Goal: Information Seeking & Learning: Learn about a topic

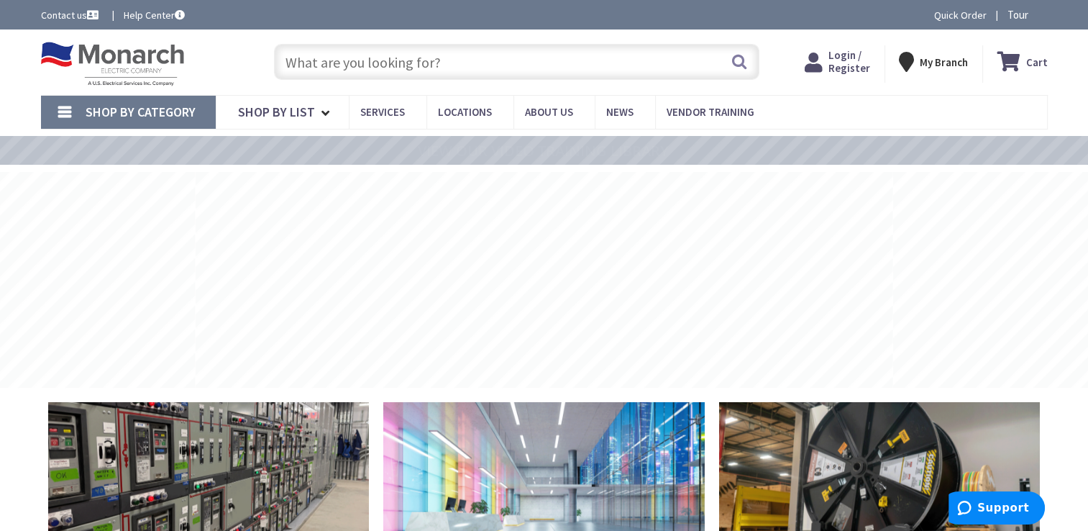
click at [386, 63] on input "text" at bounding box center [517, 62] width 486 height 36
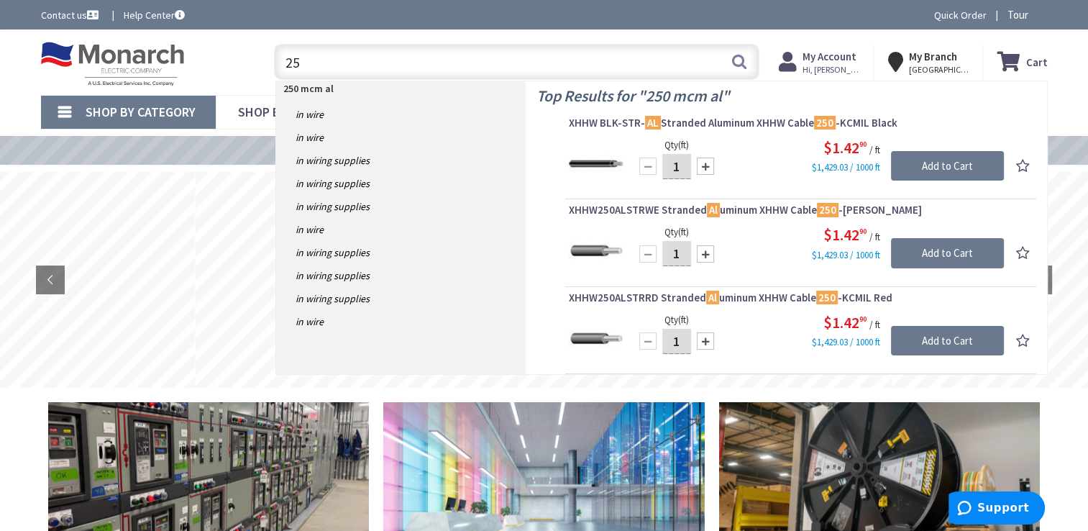
type input "2"
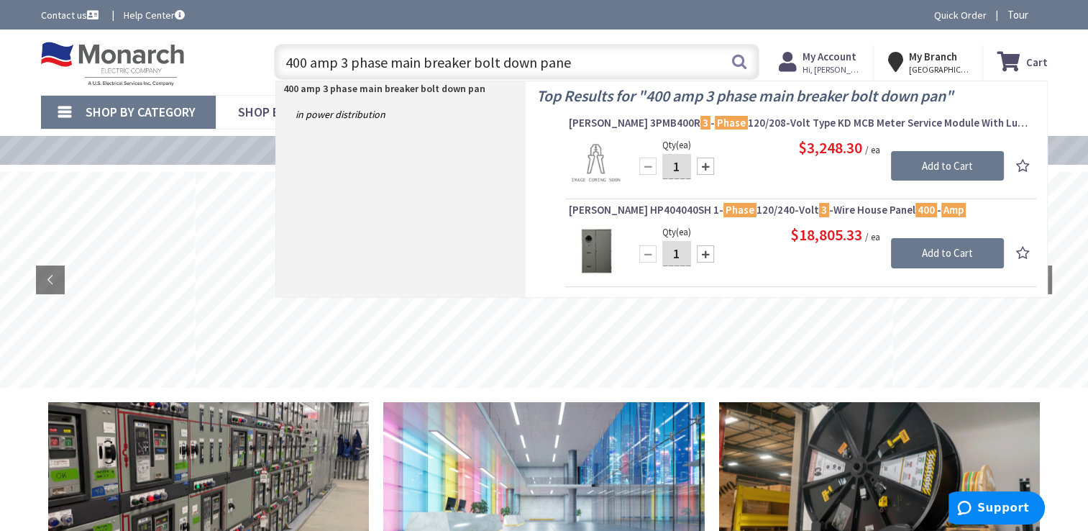
type input "400 amp 3 phase main breaker bolt down panel"
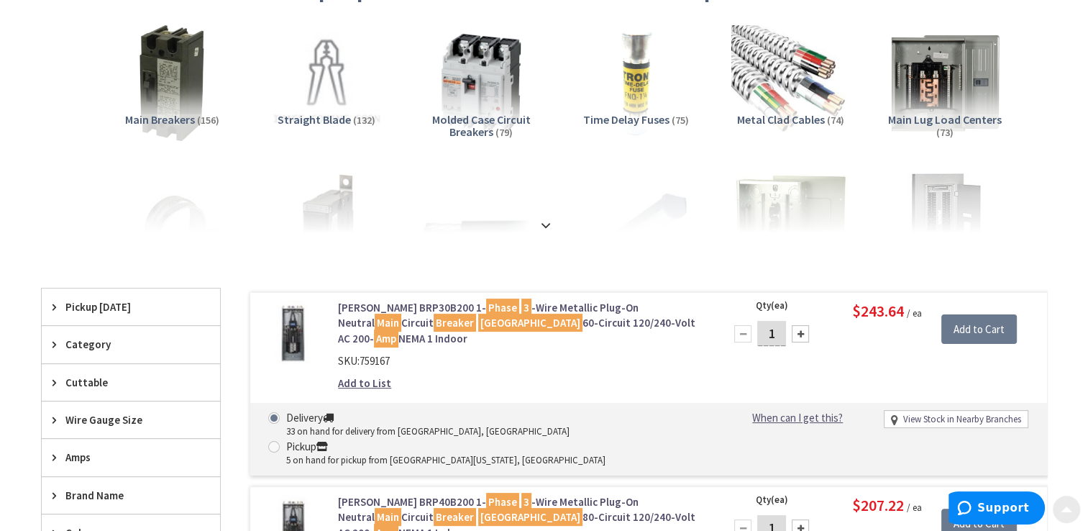
scroll to position [216, 0]
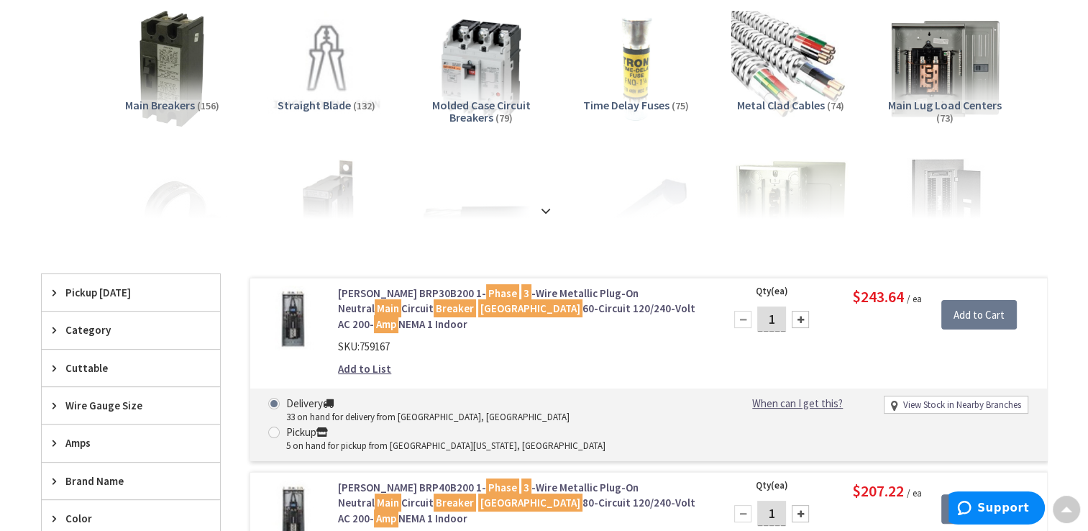
click at [547, 208] on strong at bounding box center [545, 211] width 17 height 16
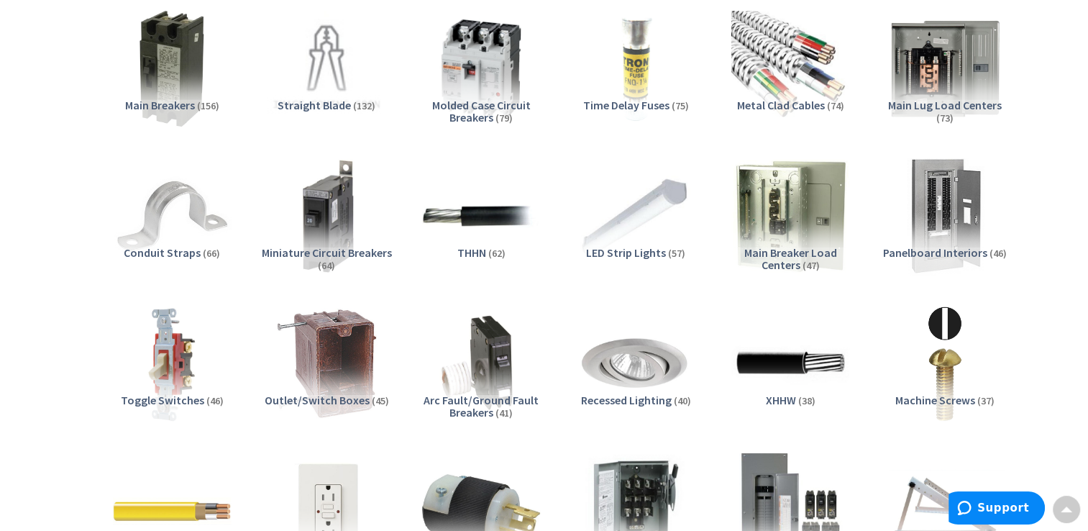
click at [903, 250] on span "Panelboard Interiors" at bounding box center [935, 252] width 104 height 14
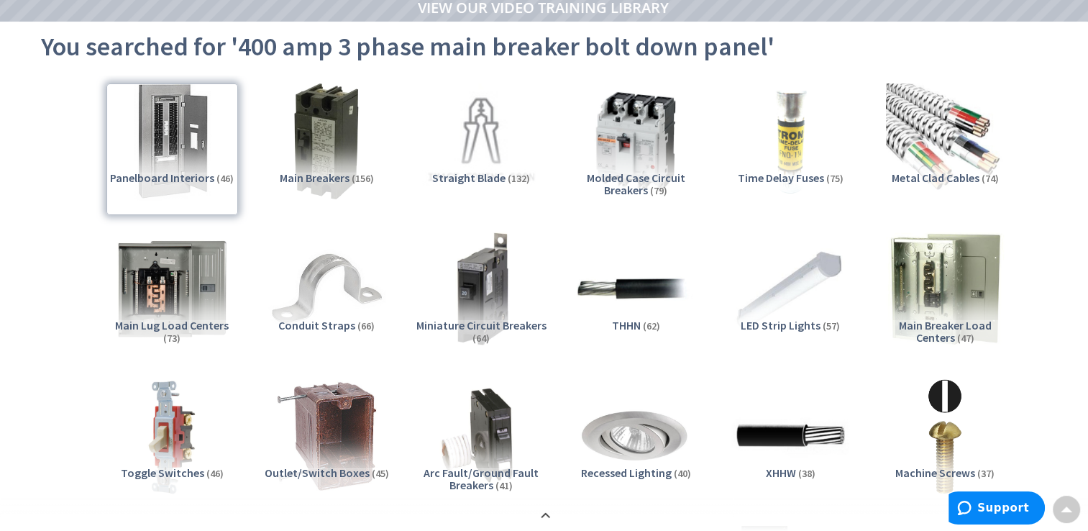
scroll to position [0, 0]
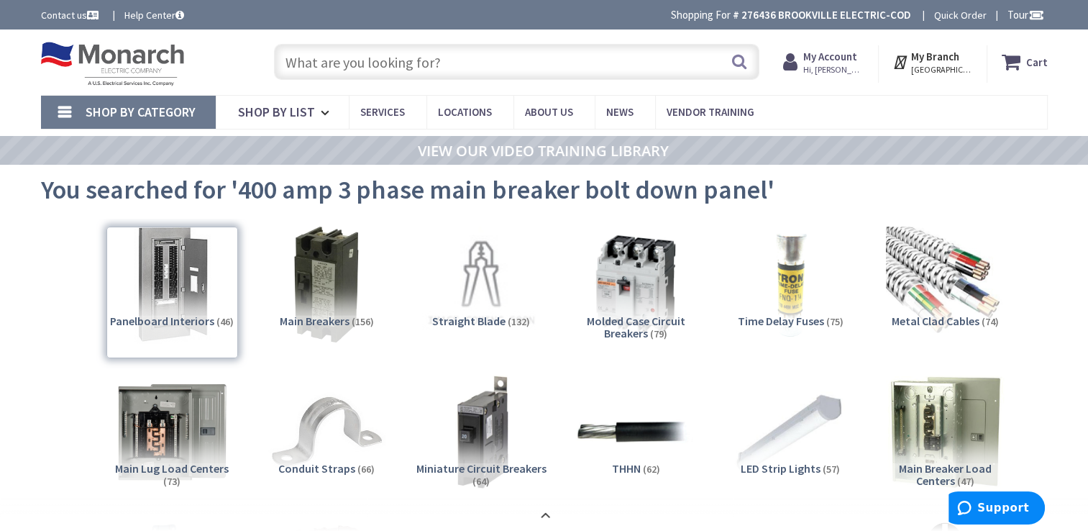
click at [399, 68] on input "text" at bounding box center [517, 62] width 486 height 36
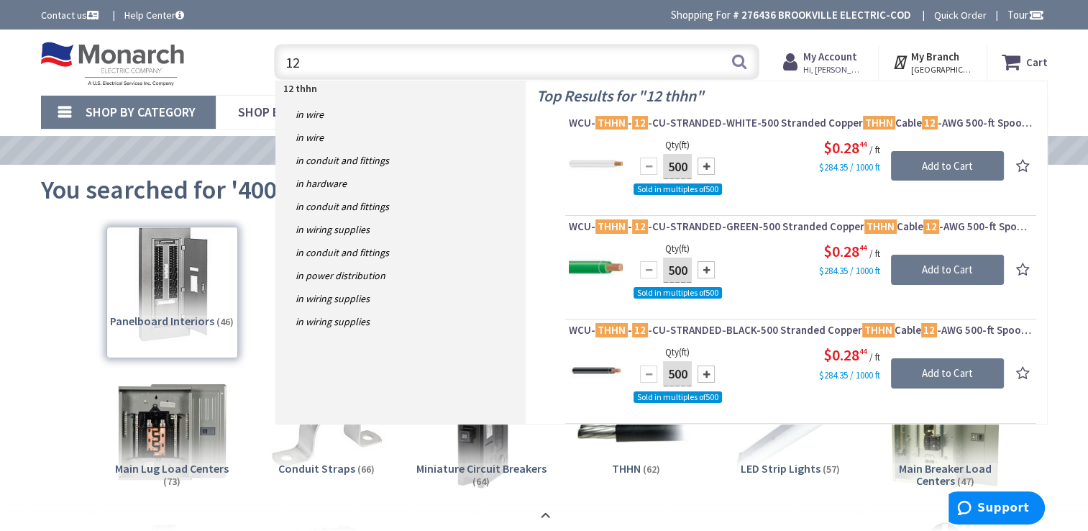
type input "1"
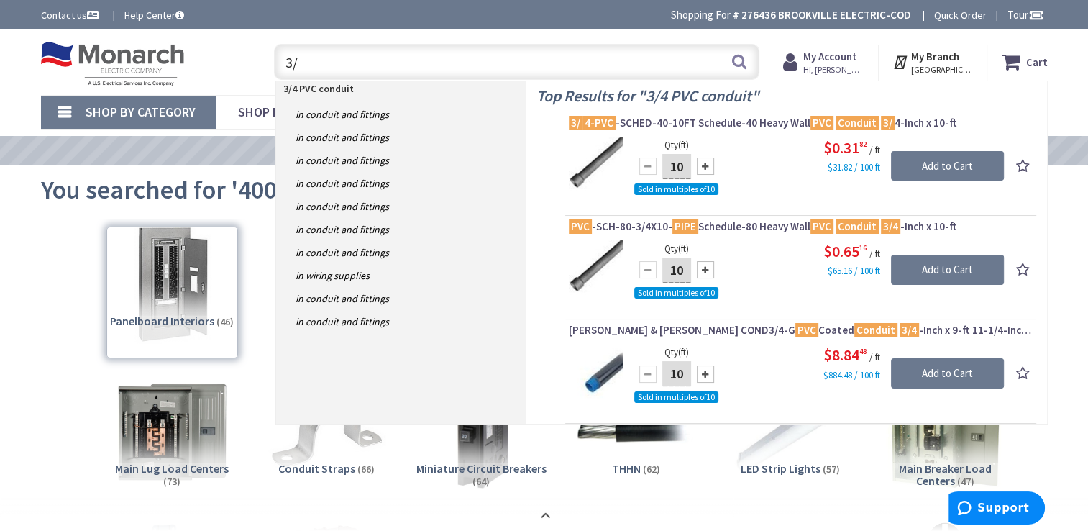
type input "3"
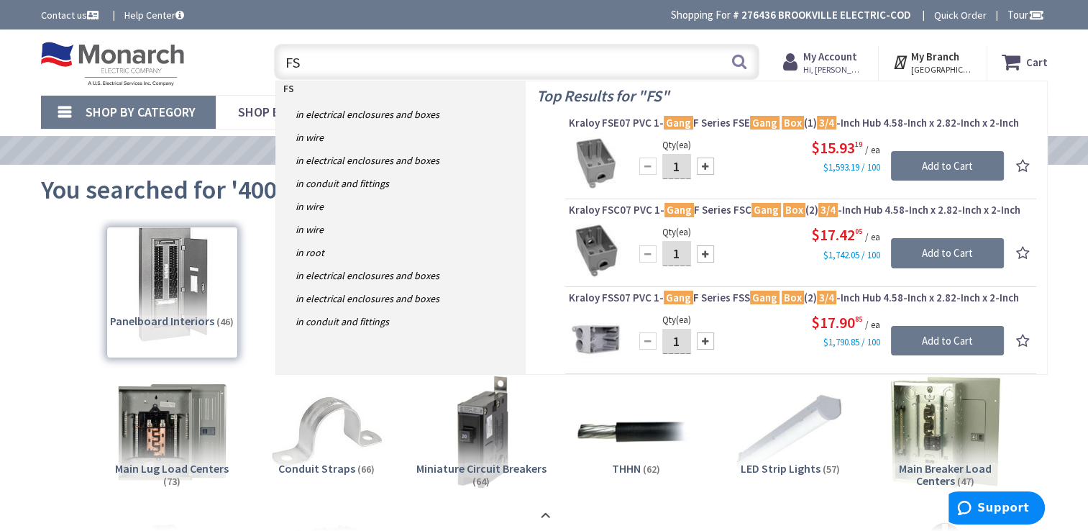
type input "F"
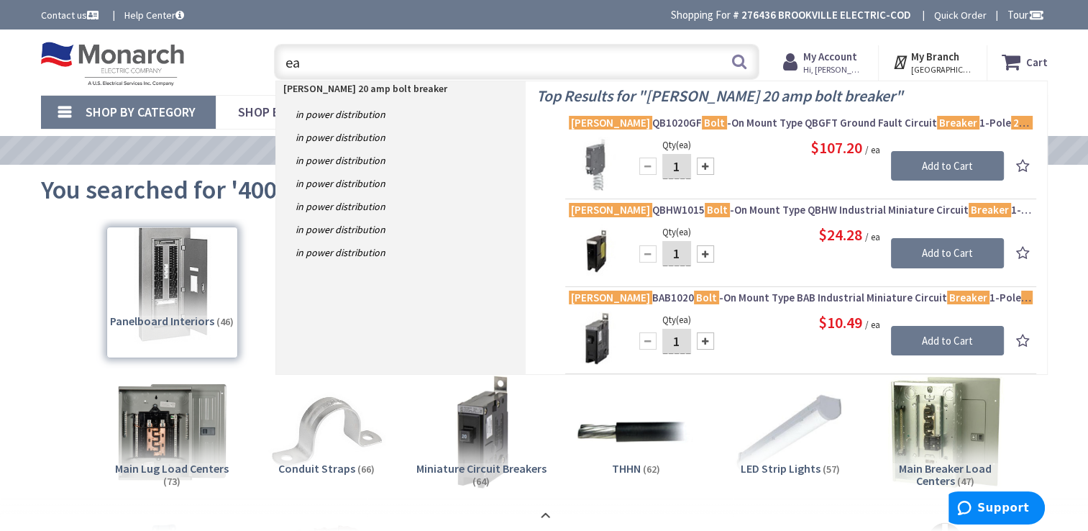
type input "e"
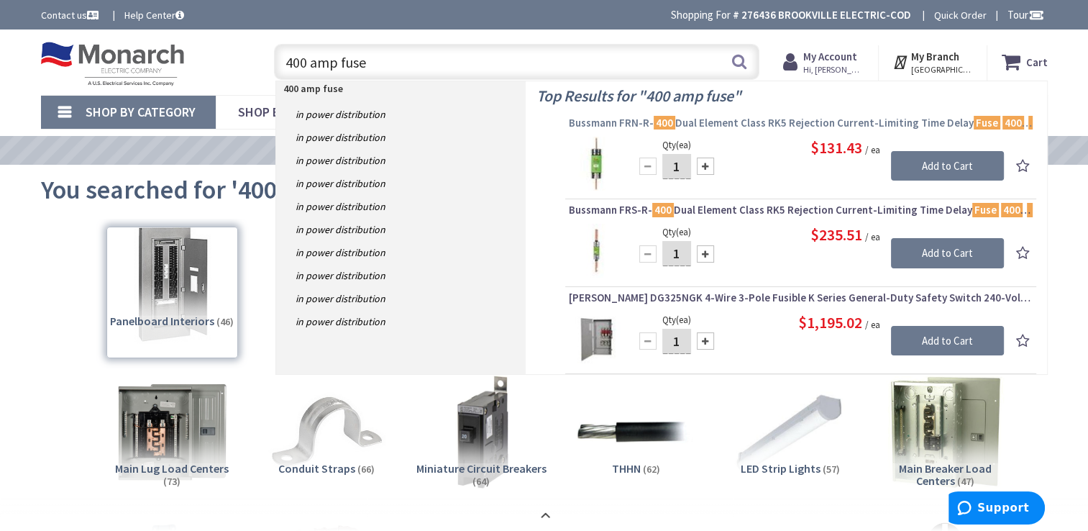
type input "400 amp fuse"
click at [734, 117] on span "Bussmann FRN-R- 400 Dual Element Class RK5 Rejection Current-Limiting Time Dela…" at bounding box center [801, 123] width 464 height 14
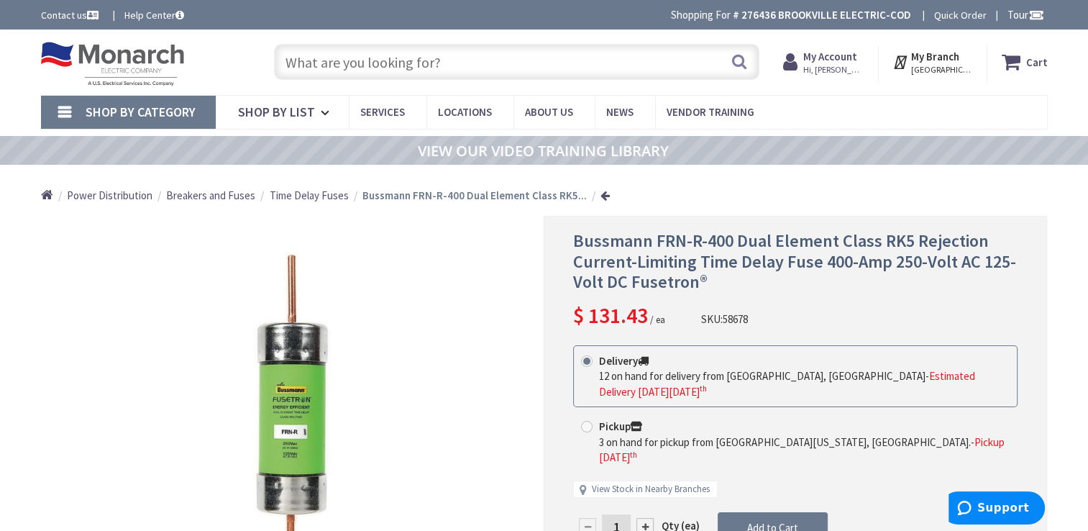
click at [387, 61] on input "text" at bounding box center [517, 62] width 486 height 36
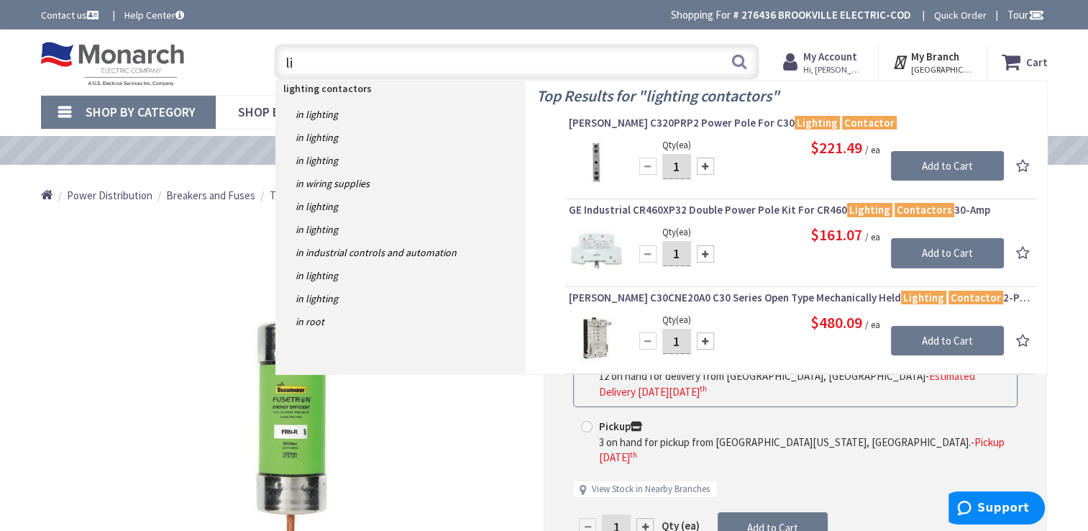
type input "l"
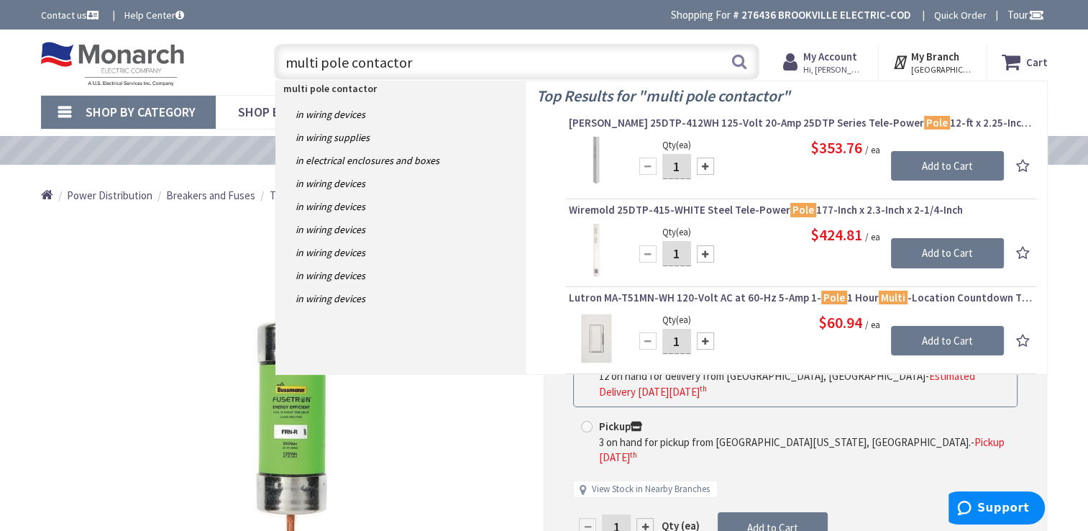
type input "multi pole contactors"
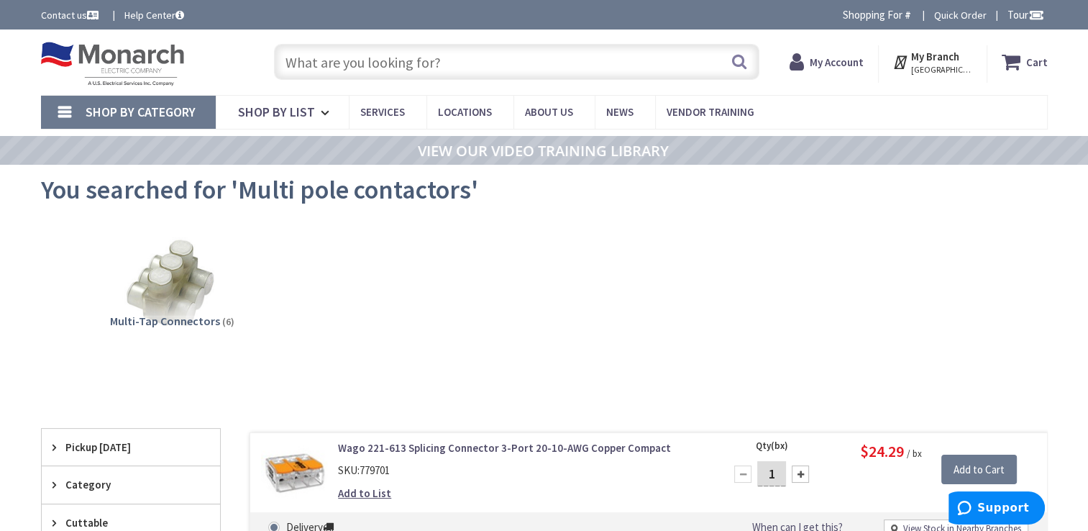
click at [440, 65] on input "text" at bounding box center [517, 62] width 486 height 36
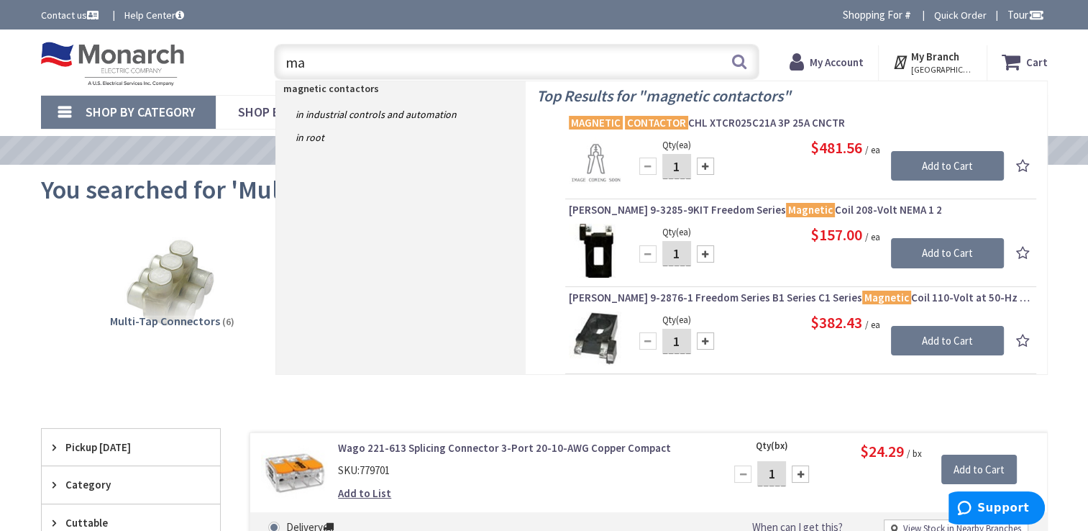
type input "m"
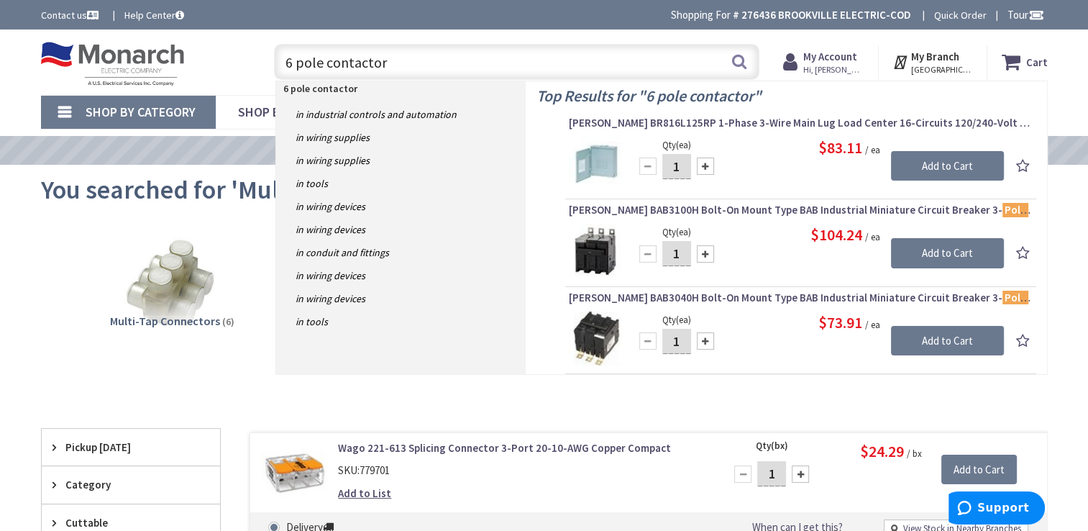
type input "6 pole contactors"
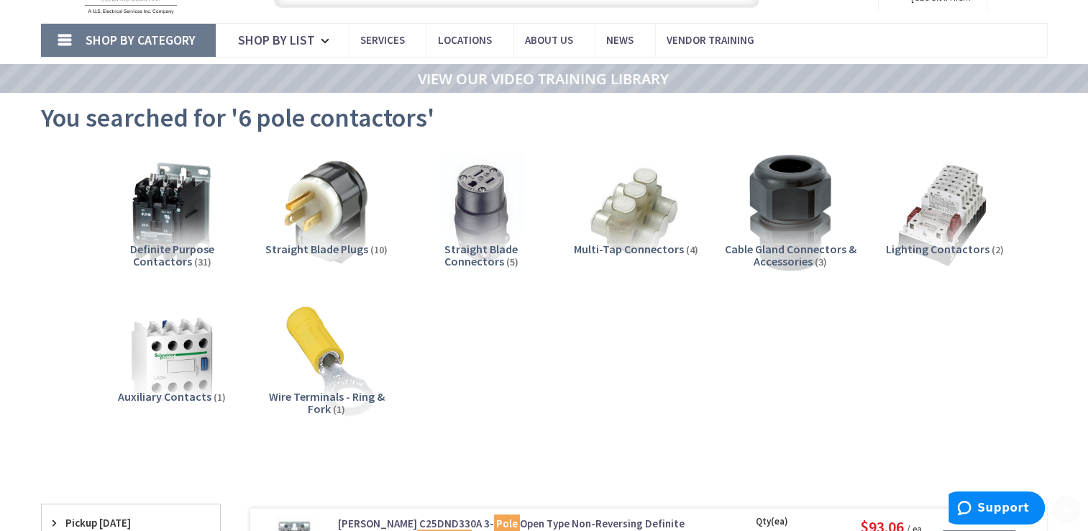
scroll to position [144, 0]
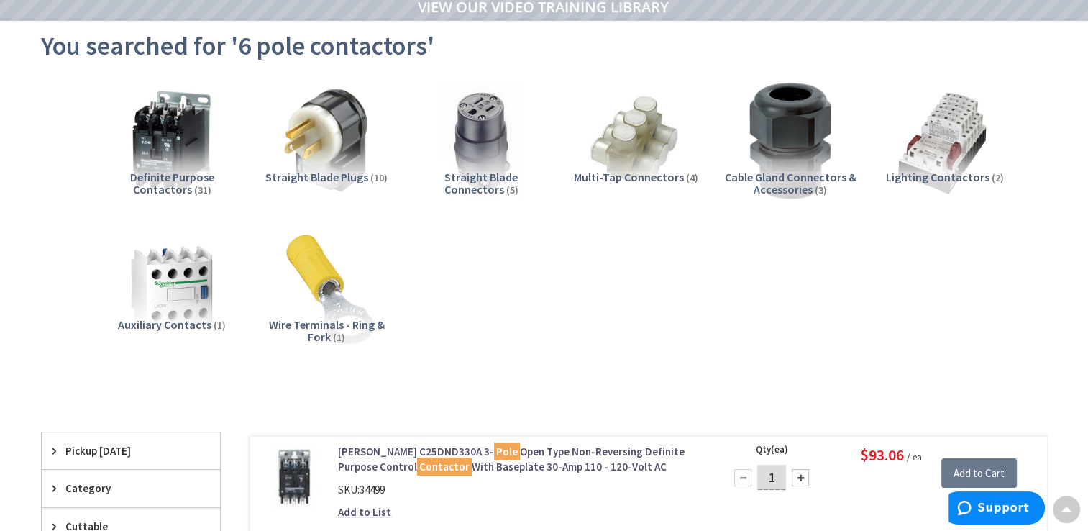
click at [176, 180] on span "Definite Purpose Contactors" at bounding box center [172, 183] width 84 height 27
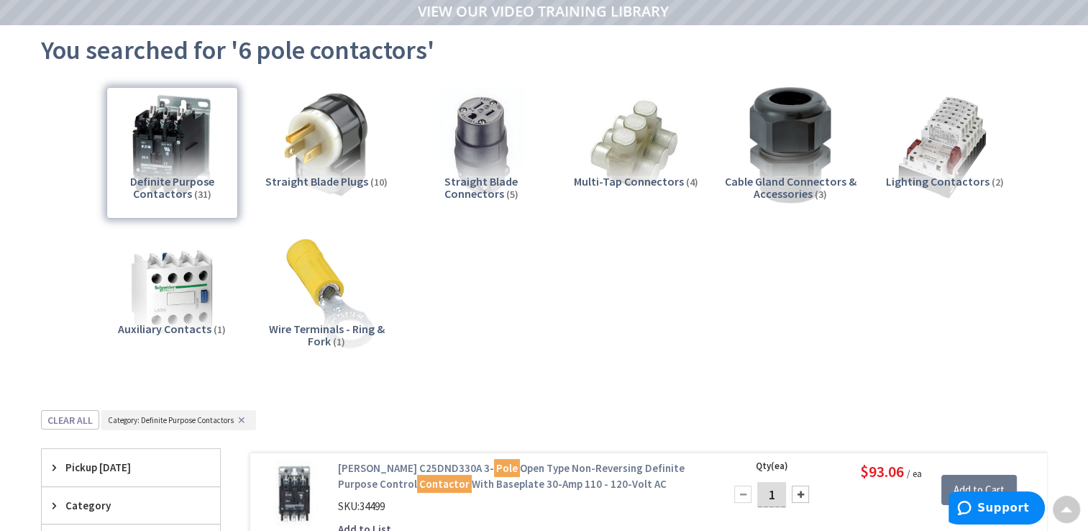
scroll to position [0, 0]
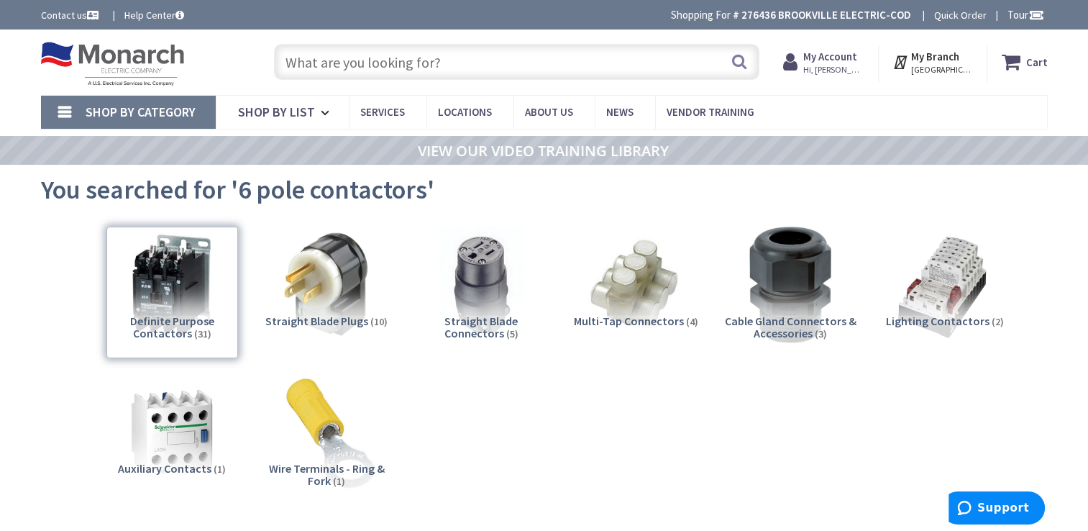
click at [926, 315] on span "Lighting Contactors" at bounding box center [938, 321] width 104 height 14
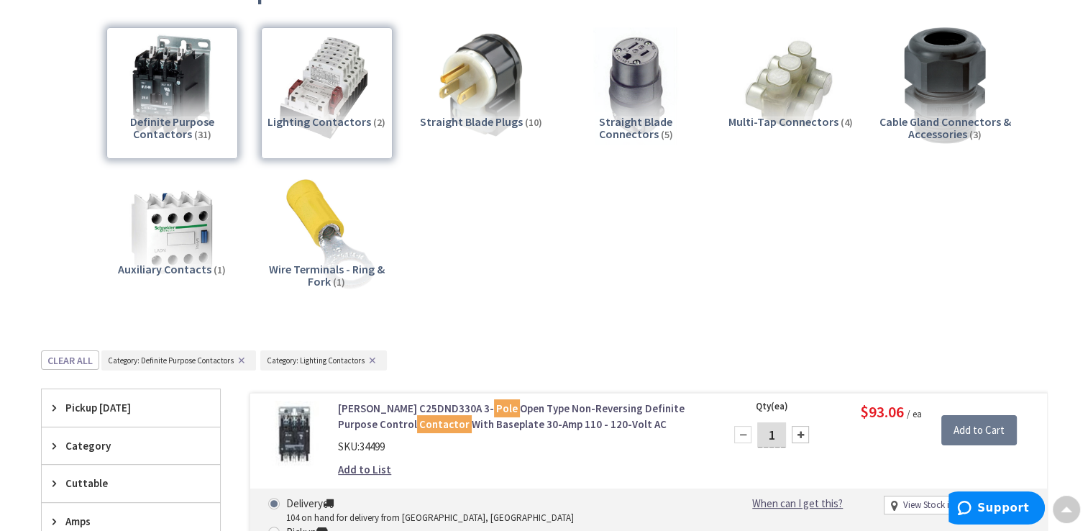
scroll to position [117, 0]
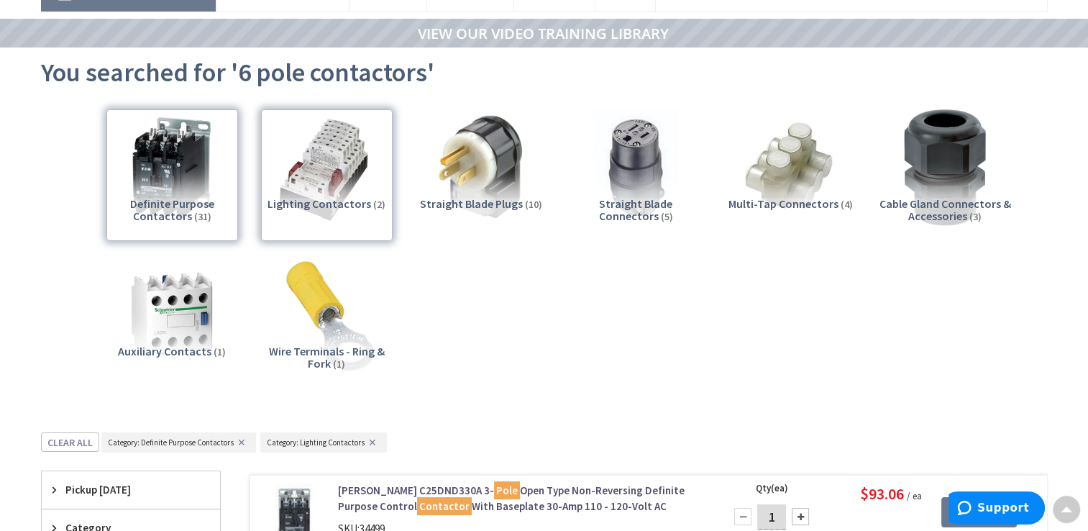
click at [342, 201] on div "Lighting Contactors (2)" at bounding box center [327, 175] width 132 height 132
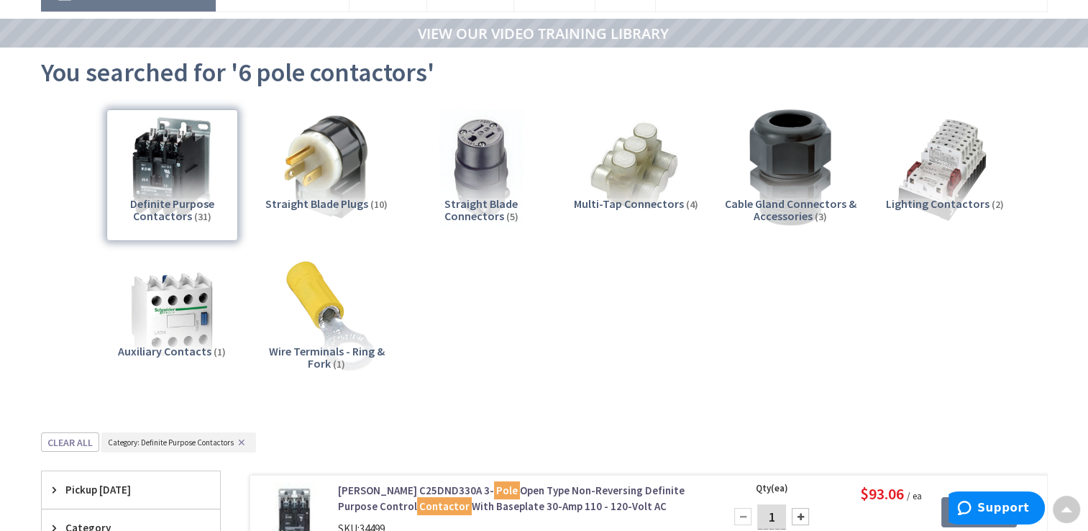
click at [172, 192] on div "Definite Purpose Contactors (31)" at bounding box center [172, 175] width 132 height 132
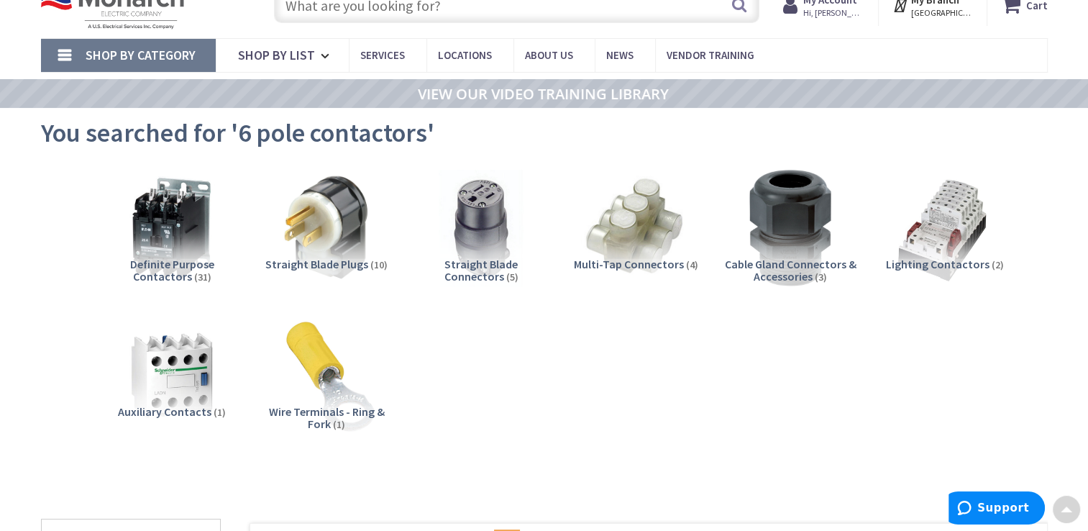
scroll to position [45, 0]
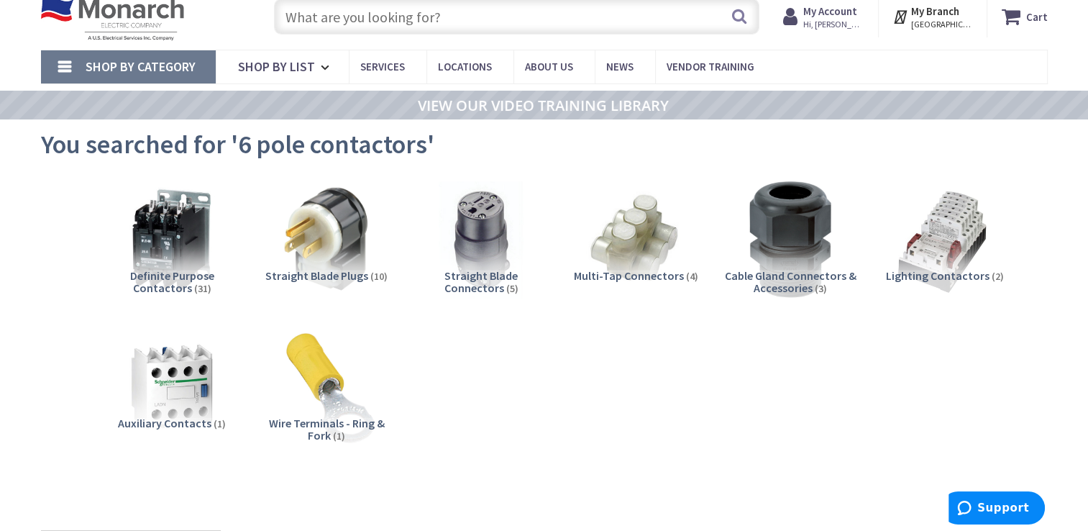
click at [926, 278] on span "Lighting Contactors" at bounding box center [938, 275] width 104 height 14
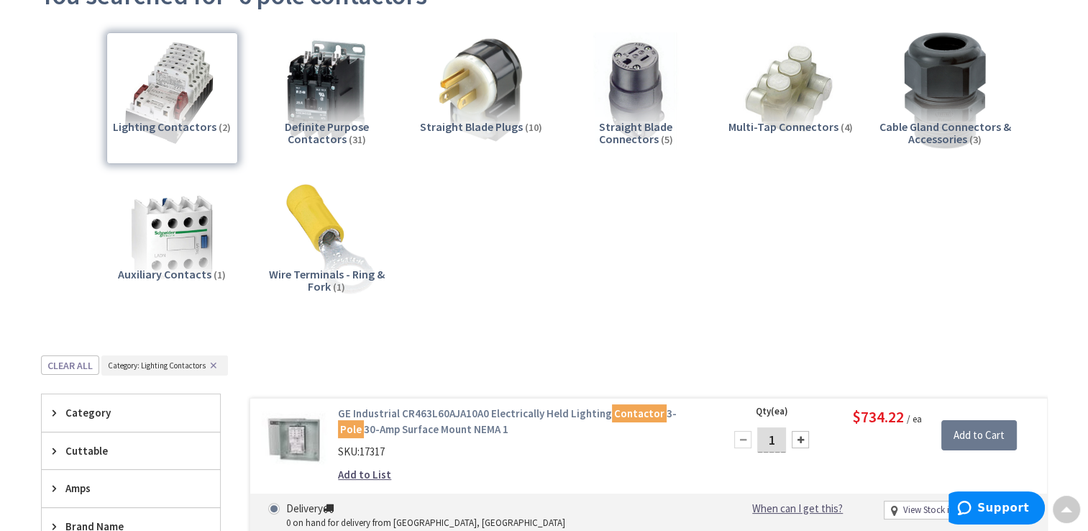
scroll to position [117, 0]
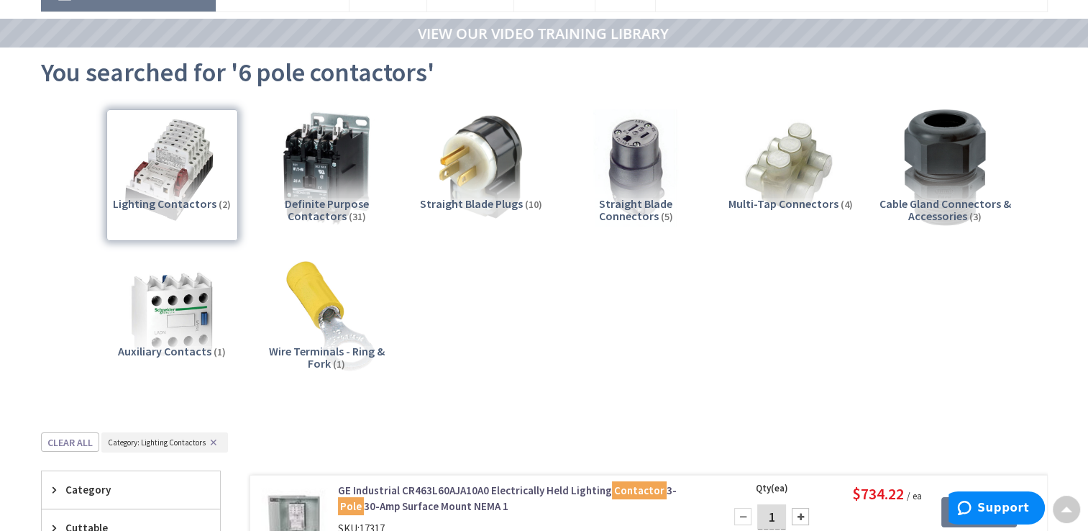
click at [341, 174] on img at bounding box center [326, 167] width 130 height 130
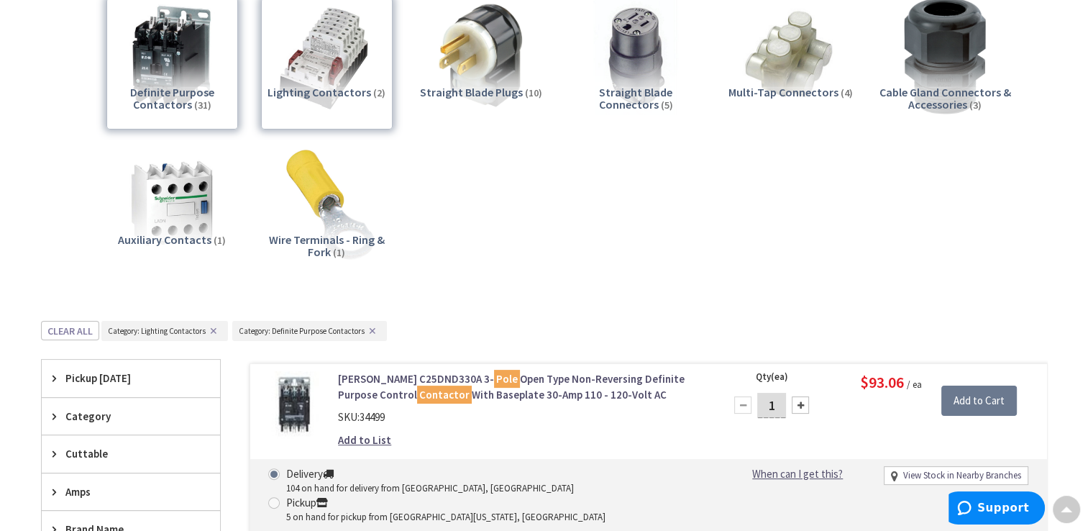
scroll to position [0, 0]
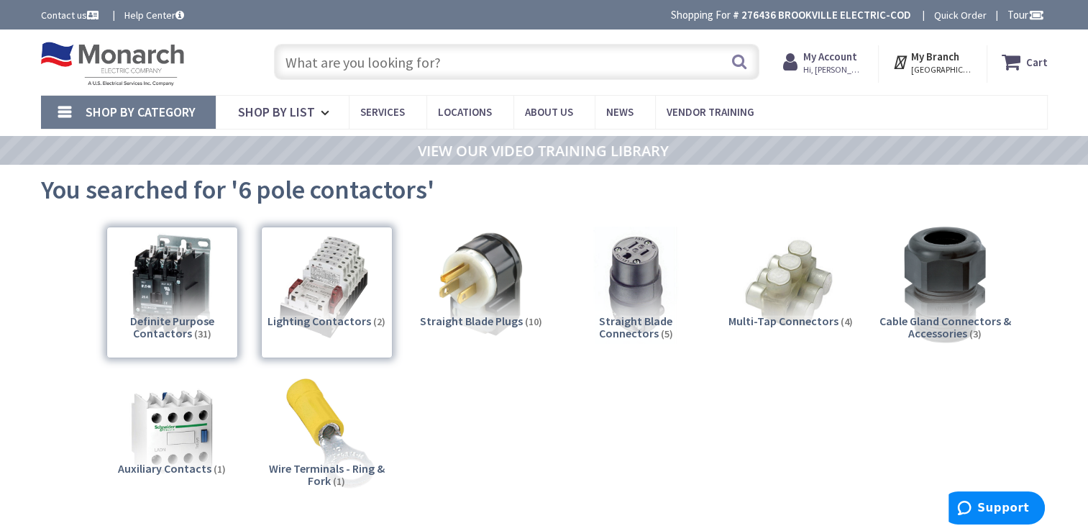
click at [443, 56] on input "text" at bounding box center [517, 62] width 486 height 36
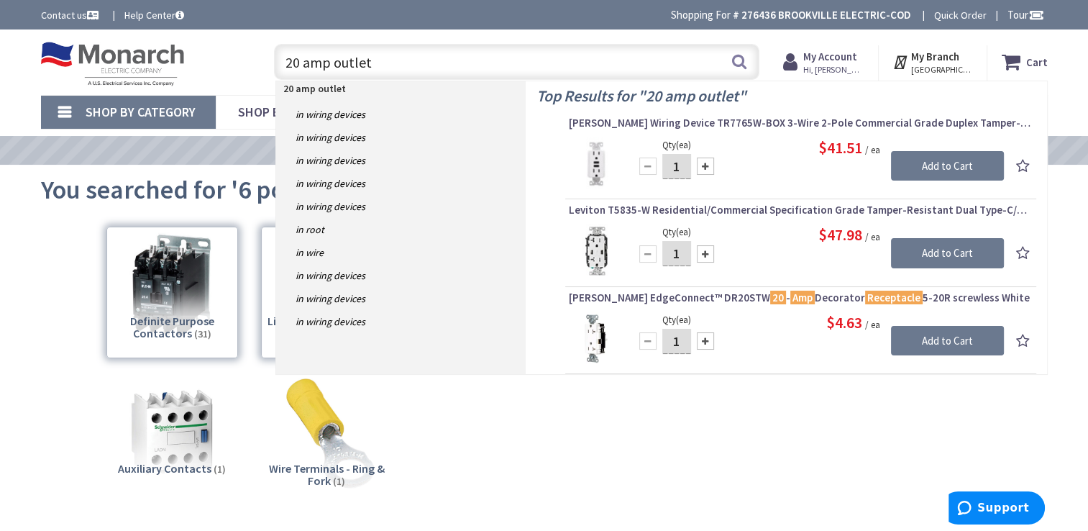
type input "20 amp outlets"
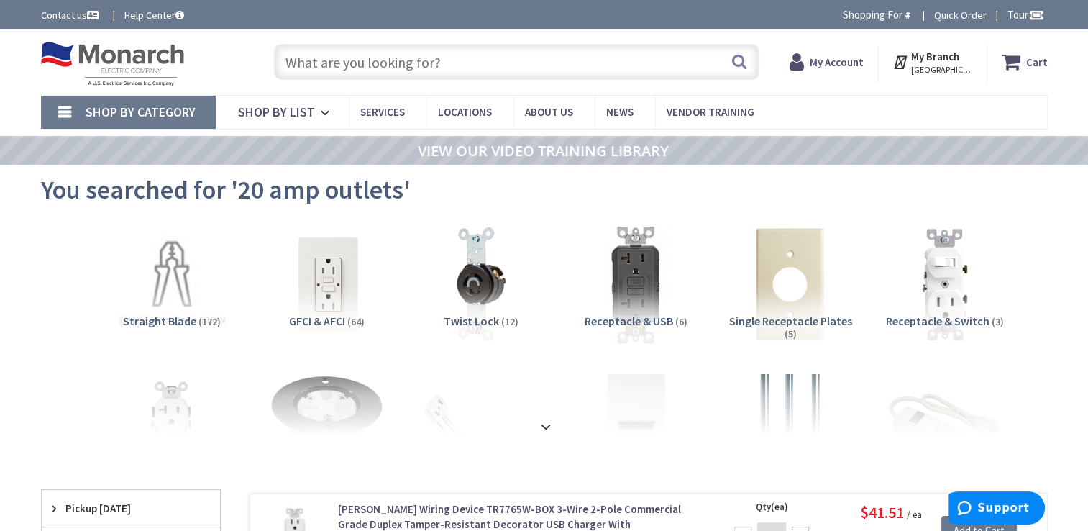
scroll to position [72, 0]
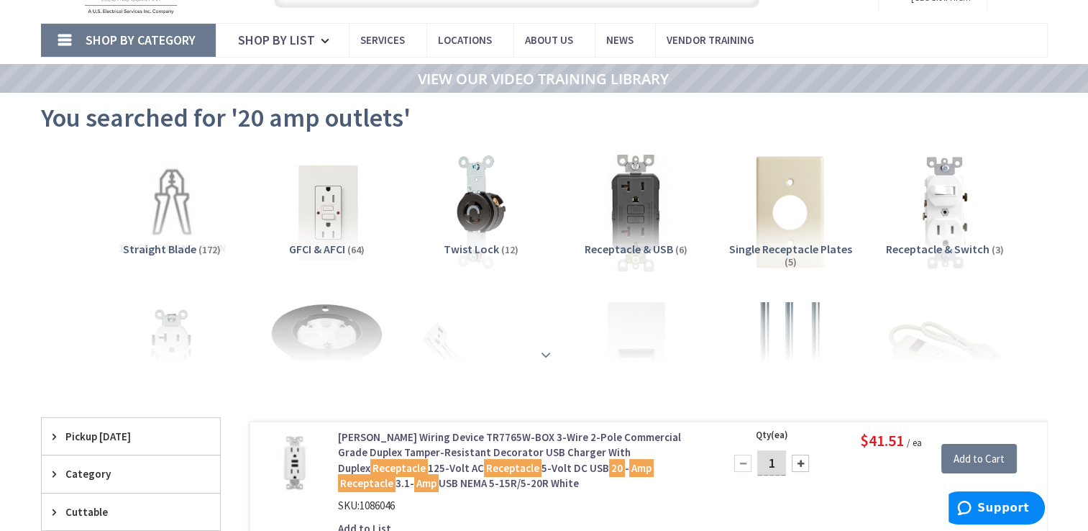
click at [168, 340] on div at bounding box center [544, 322] width 935 height 79
click at [547, 348] on strong at bounding box center [545, 355] width 17 height 16
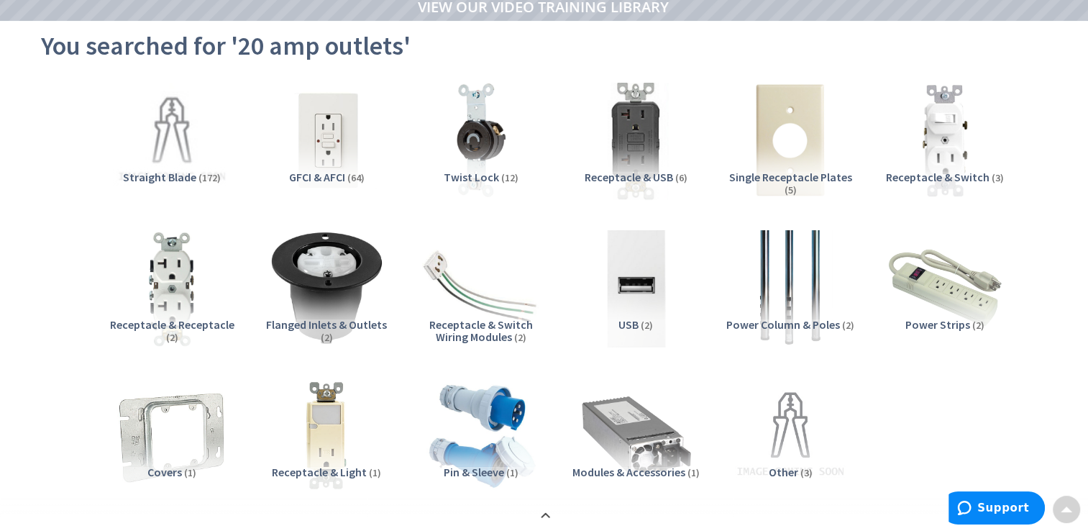
scroll to position [216, 0]
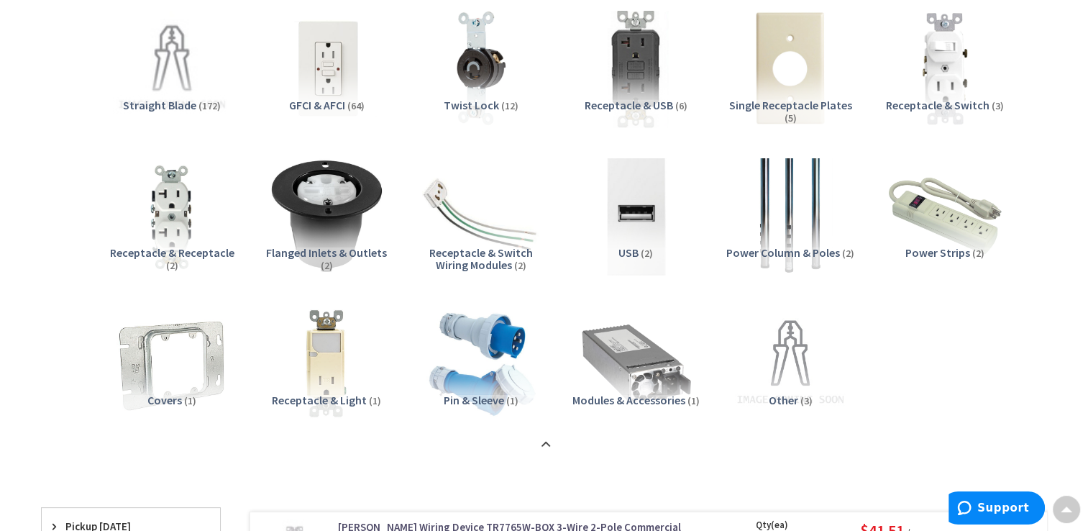
click at [196, 249] on span "Receptacle & Receptacle" at bounding box center [172, 252] width 124 height 14
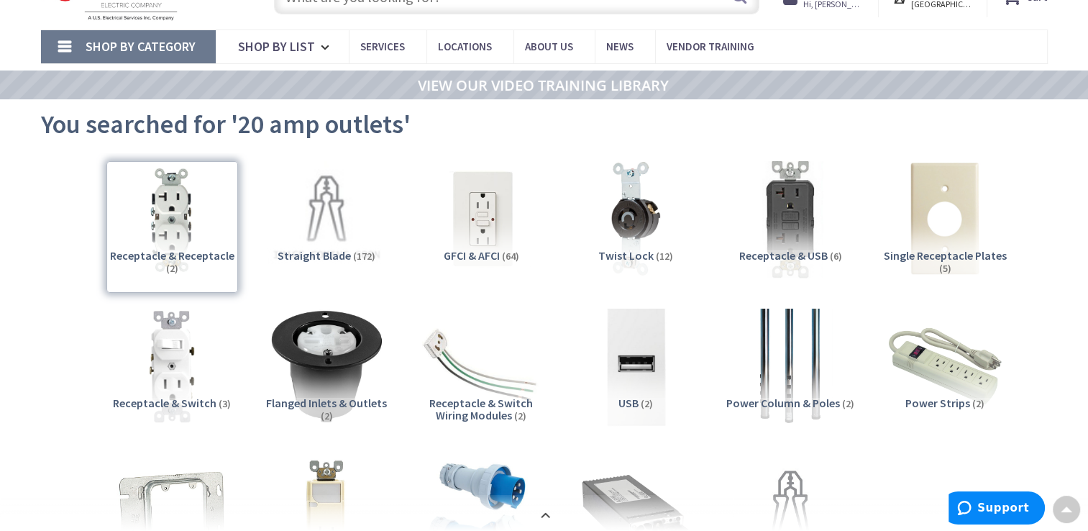
scroll to position [49, 0]
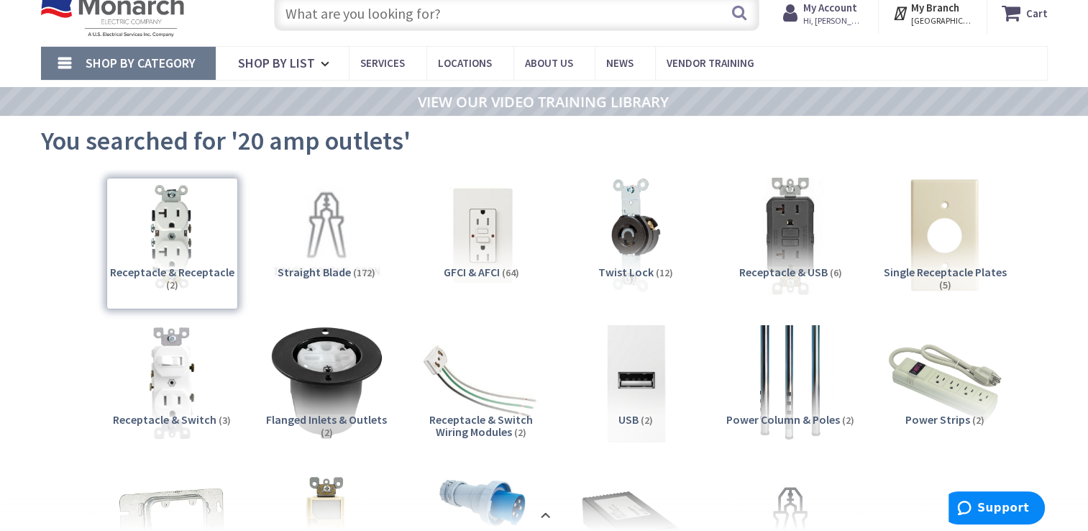
click at [413, 22] on input "text" at bounding box center [517, 13] width 486 height 36
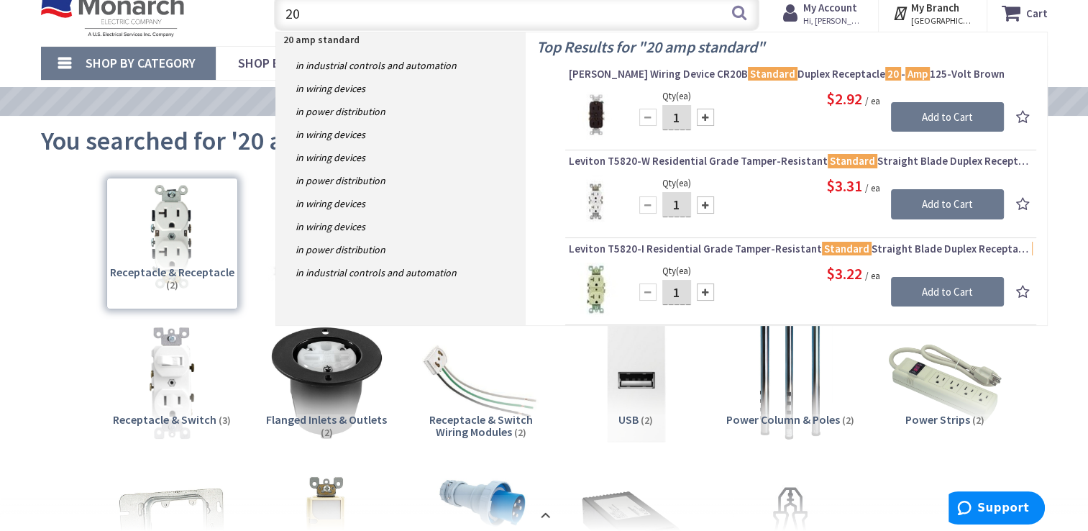
type input "2"
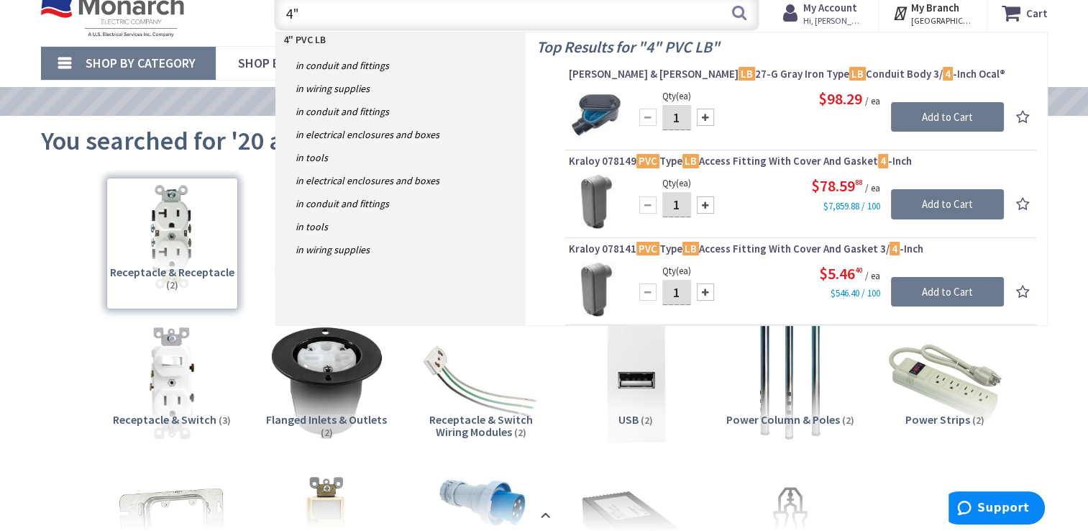
type input "4"
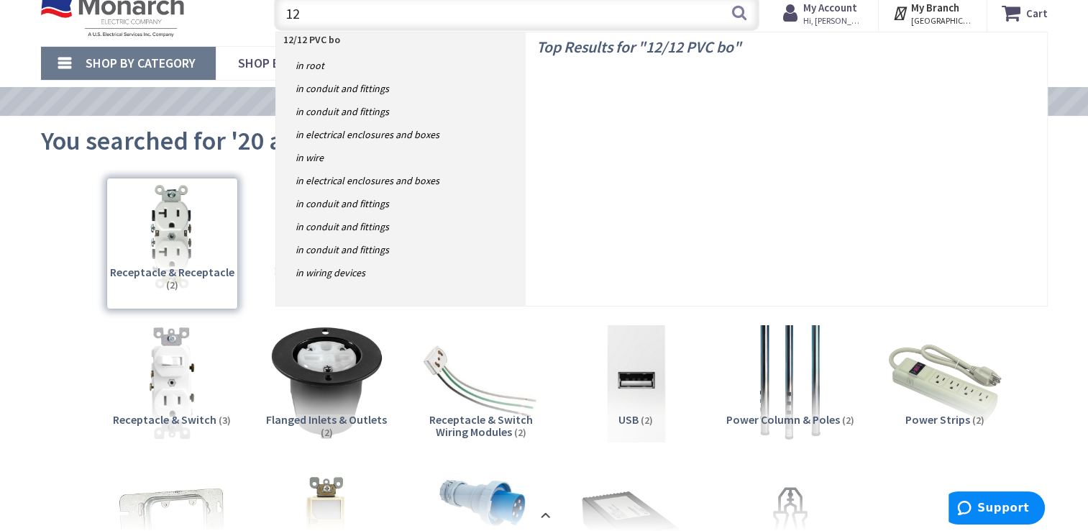
type input "1"
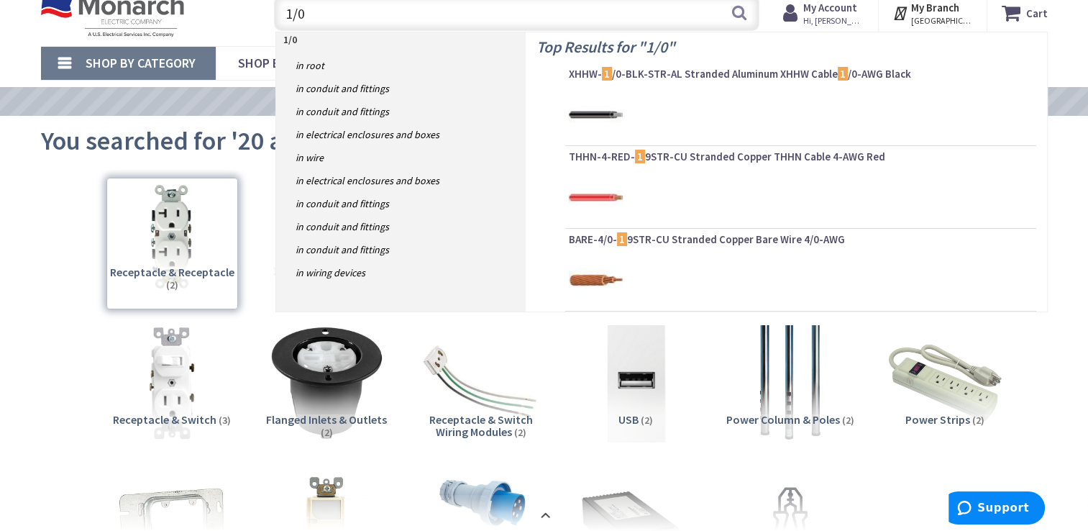
type input "1/0"
